Goal: Task Accomplishment & Management: Manage account settings

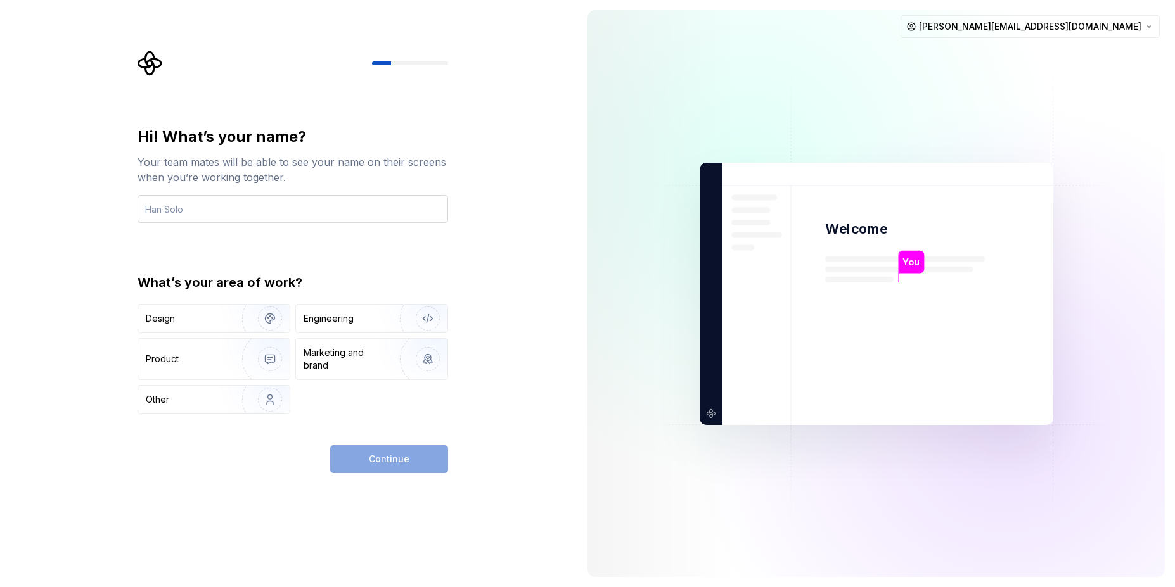
click at [187, 210] on input "text" at bounding box center [292, 209] width 310 height 28
type input "Jathish"
click at [347, 323] on div "Engineering" at bounding box center [328, 318] width 50 height 13
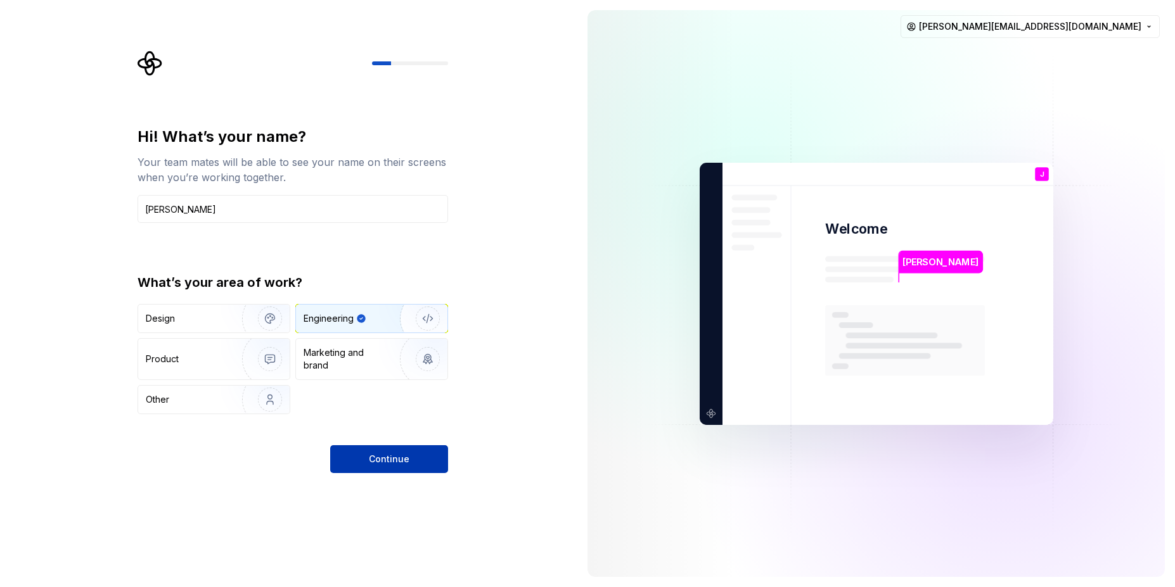
click at [383, 450] on button "Continue" at bounding box center [389, 459] width 118 height 28
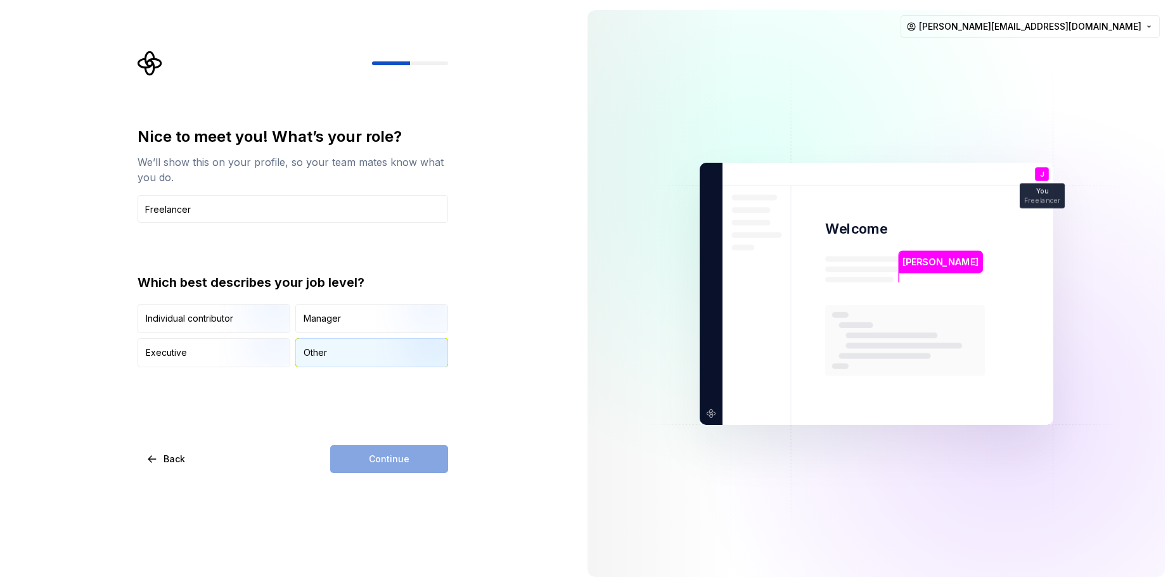
type input "Freelancer"
click at [311, 349] on div "Other" at bounding box center [314, 353] width 23 height 13
click at [367, 466] on button "Continue" at bounding box center [389, 459] width 118 height 28
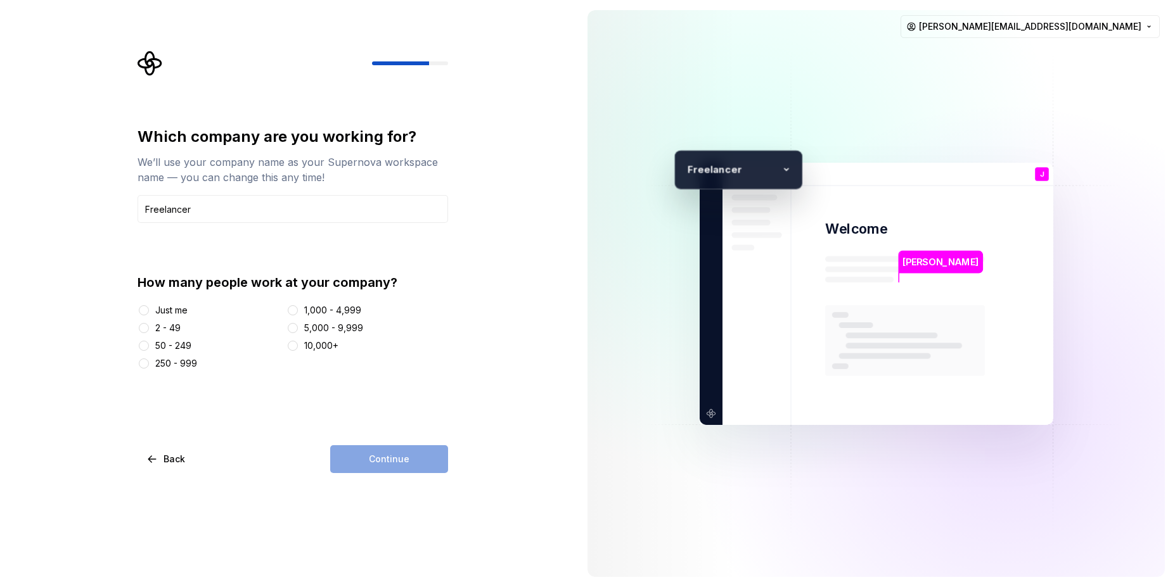
type input "Freelancer"
click at [144, 328] on button "2 - 49" at bounding box center [144, 328] width 10 height 10
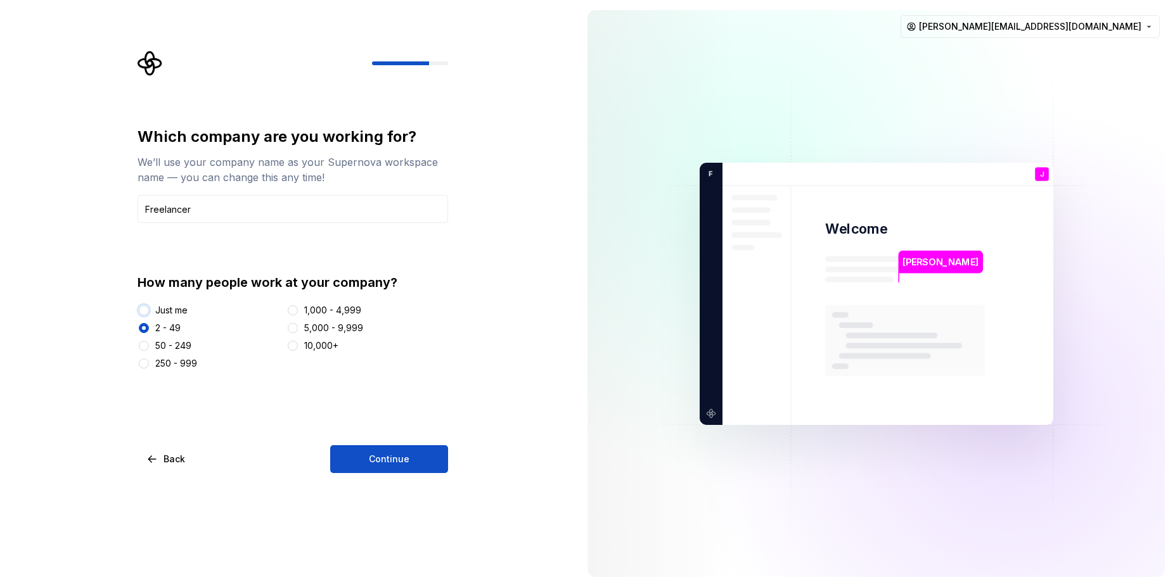
click at [142, 312] on button "Just me" at bounding box center [144, 310] width 10 height 10
click at [400, 465] on span "Continue" at bounding box center [389, 459] width 41 height 13
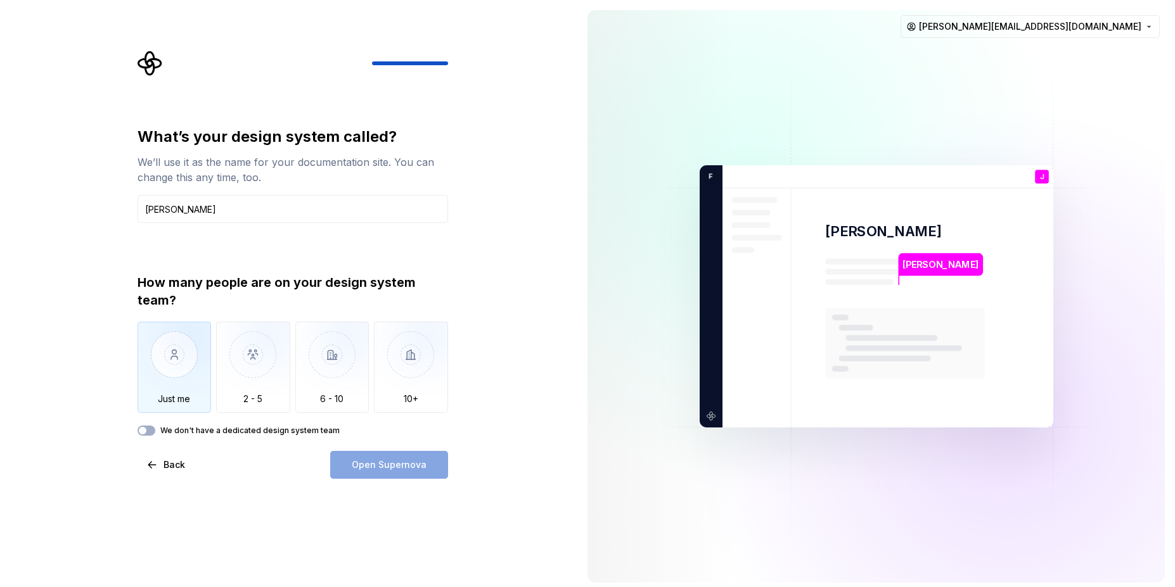
type input "Jathish Namboothiri"
click at [174, 378] on img "button" at bounding box center [174, 364] width 74 height 85
click at [400, 469] on span "Open Supernova" at bounding box center [389, 465] width 75 height 13
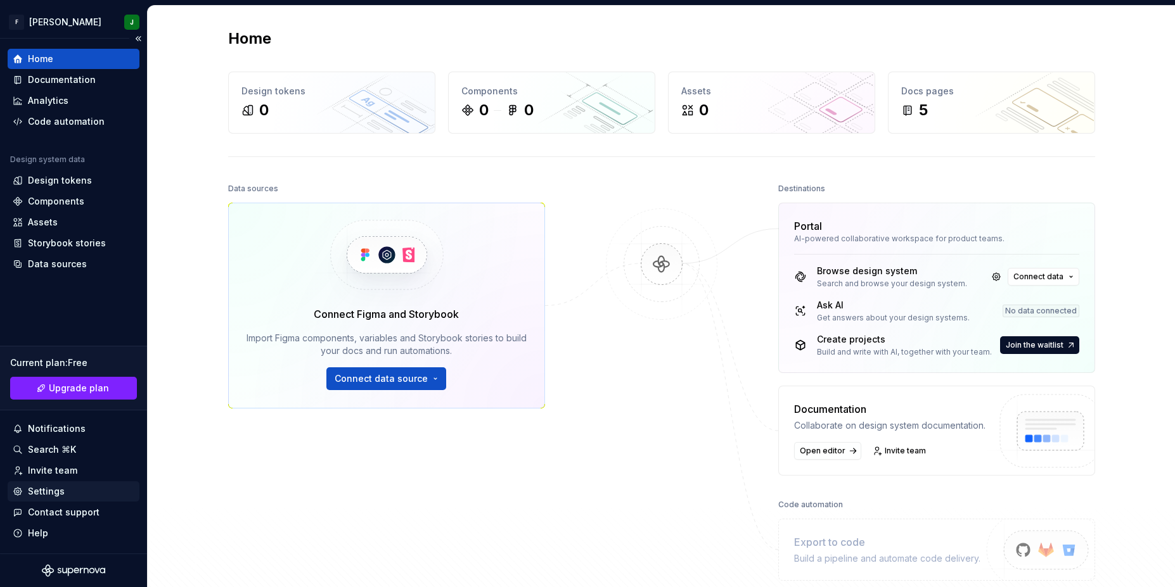
click at [54, 490] on div "Settings" at bounding box center [46, 491] width 37 height 13
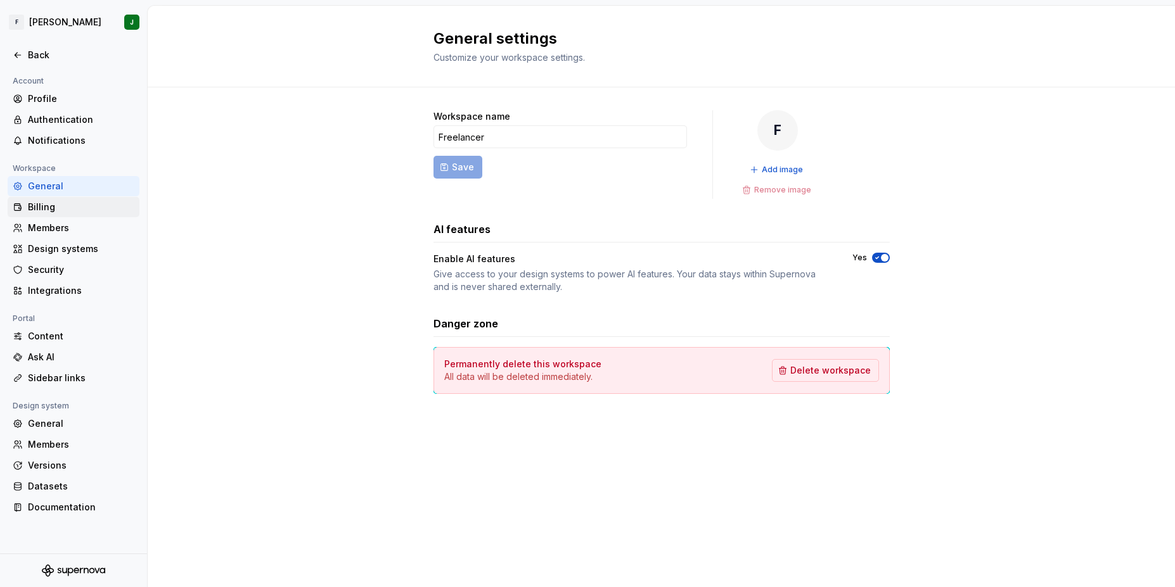
click at [37, 209] on div "Billing" at bounding box center [81, 207] width 106 height 13
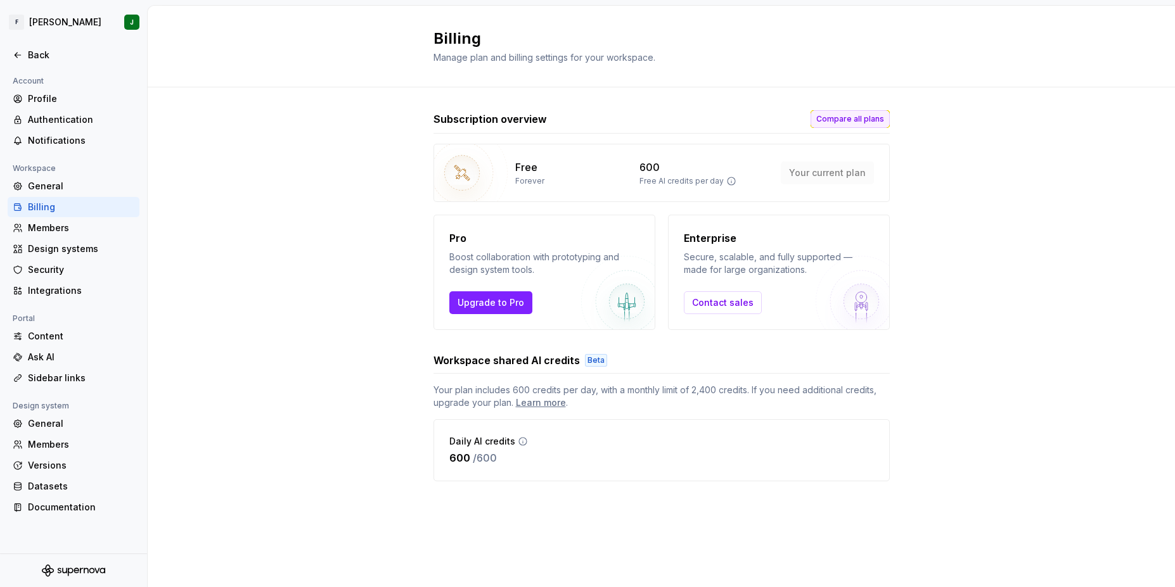
click at [872, 118] on span "Compare all plans" at bounding box center [850, 119] width 68 height 10
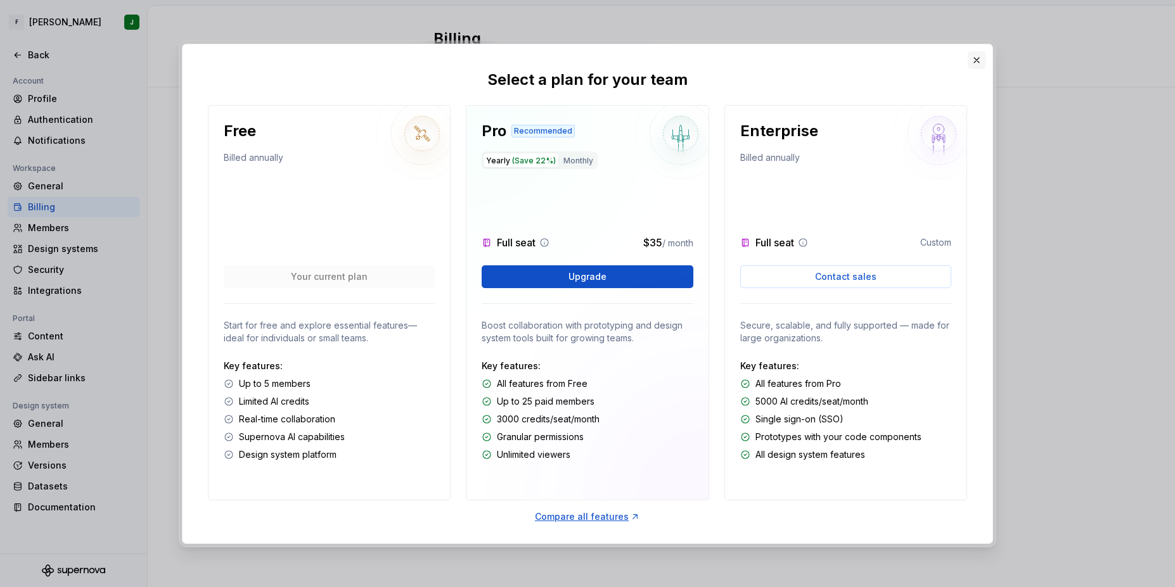
click at [974, 56] on button "button" at bounding box center [976, 60] width 18 height 18
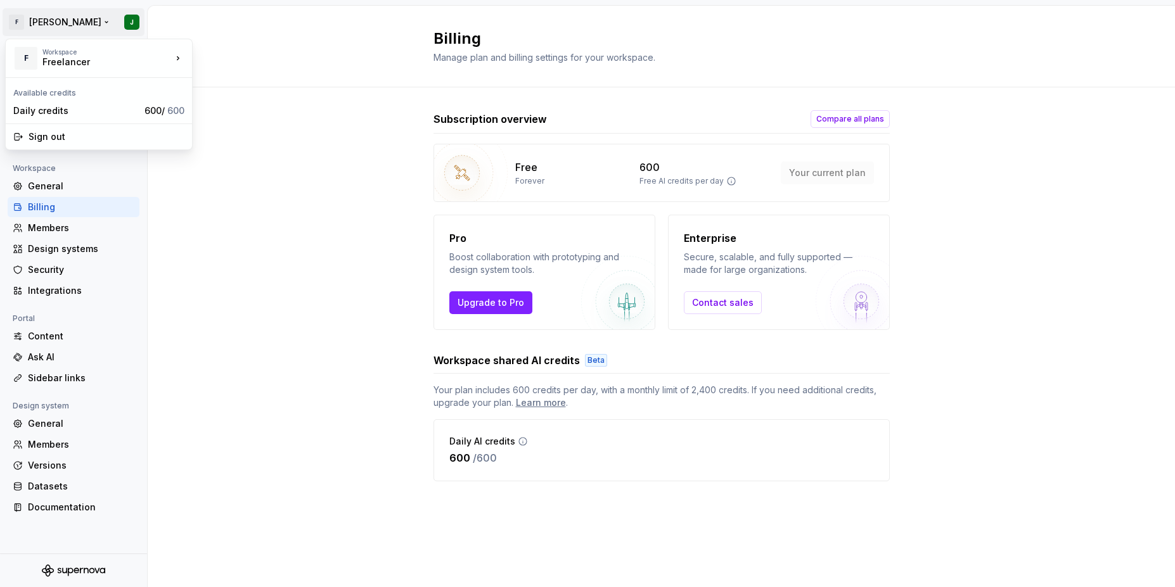
click at [84, 28] on html "F Jathish Namboothiri J Back Account Profile Authentication Notifications Works…" at bounding box center [587, 293] width 1175 height 587
click at [85, 115] on div "Daily credits" at bounding box center [76, 111] width 126 height 13
click at [35, 93] on div "Profile" at bounding box center [81, 99] width 106 height 13
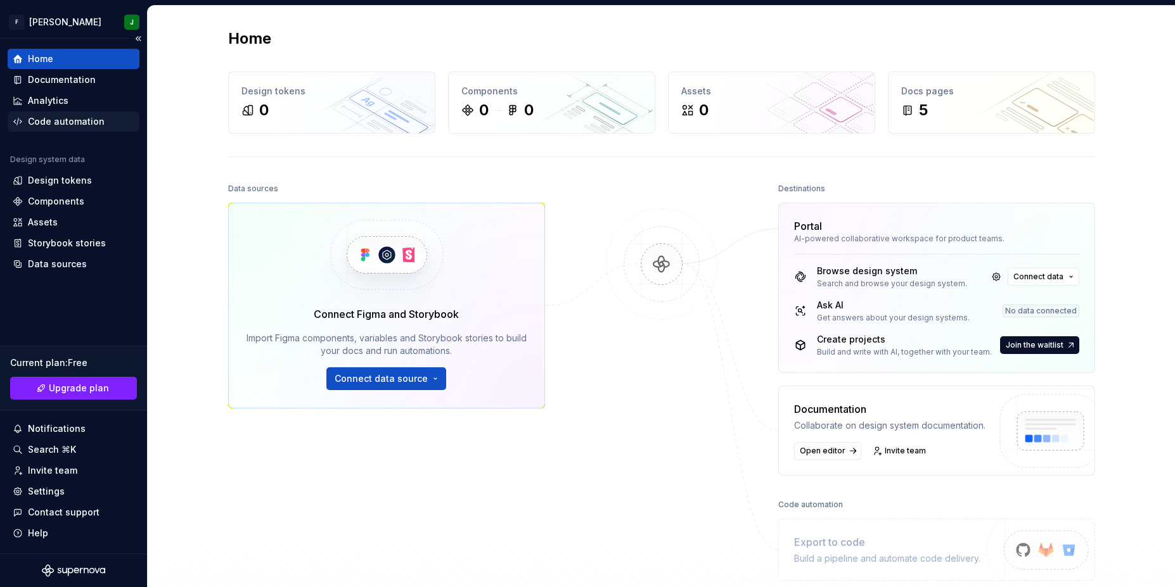
click at [57, 124] on div "Code automation" at bounding box center [66, 121] width 77 height 13
